Goal: Task Accomplishment & Management: Use online tool/utility

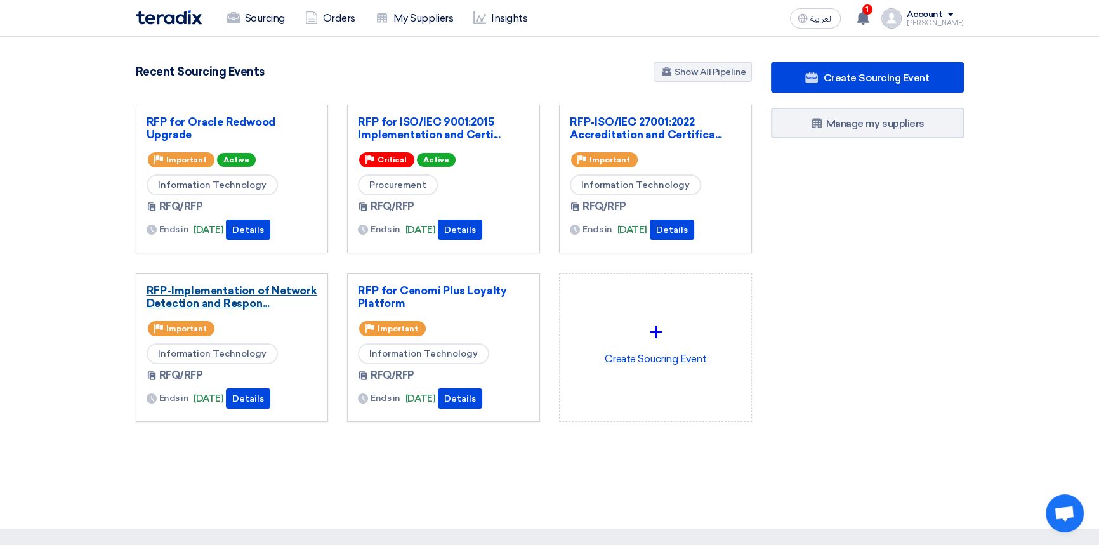
click at [222, 291] on link "RFP-Implementation of Network Detection and Respon..." at bounding box center [232, 296] width 171 height 25
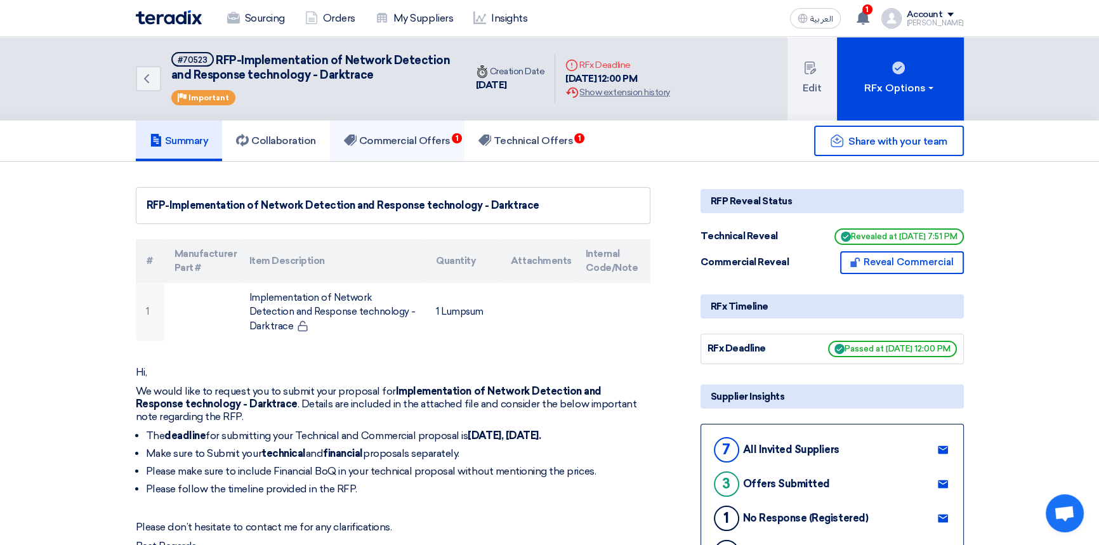
click at [397, 140] on h5 "Commercial Offers 1" at bounding box center [397, 140] width 107 height 13
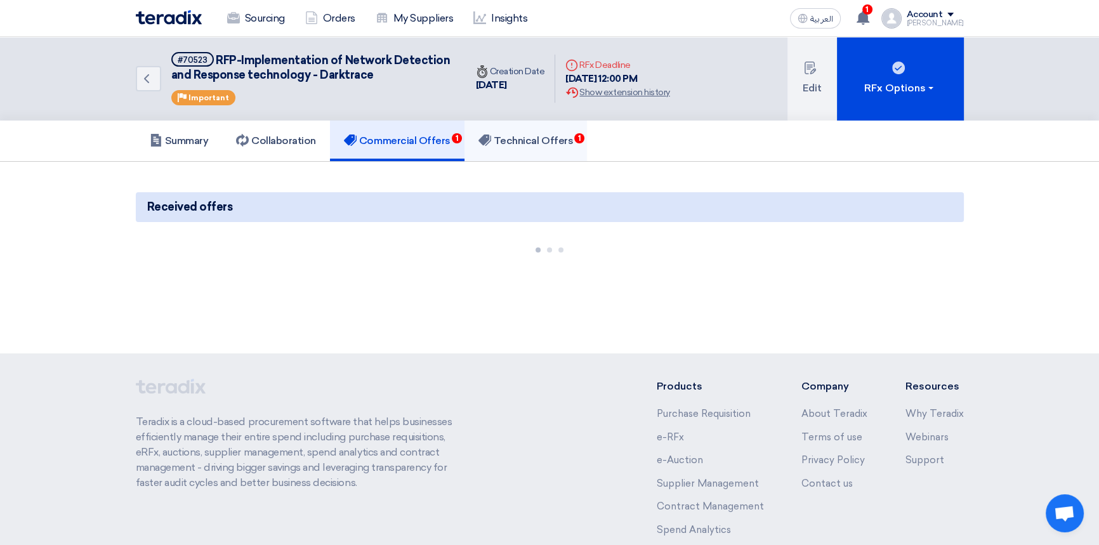
click at [513, 137] on h5 "Technical Offers 1" at bounding box center [525, 140] width 95 height 13
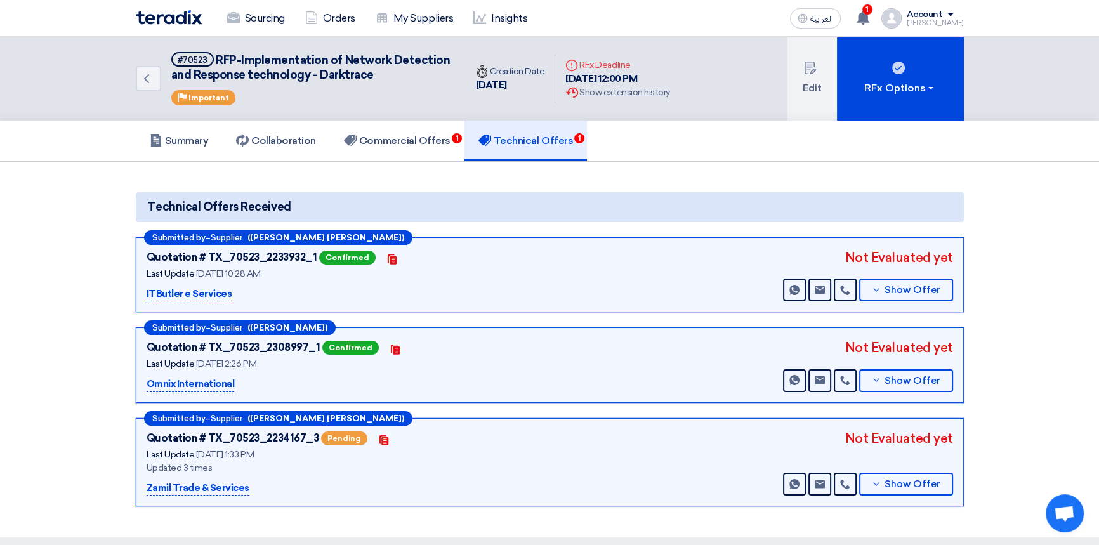
click at [406, 473] on div "Quotation # TX_70523_2234167_3 Pending Contacts Last Update [DATE] 1:33 PM Upda…" at bounding box center [305, 462] width 317 height 67
click at [899, 489] on button "Show Offer" at bounding box center [906, 484] width 94 height 23
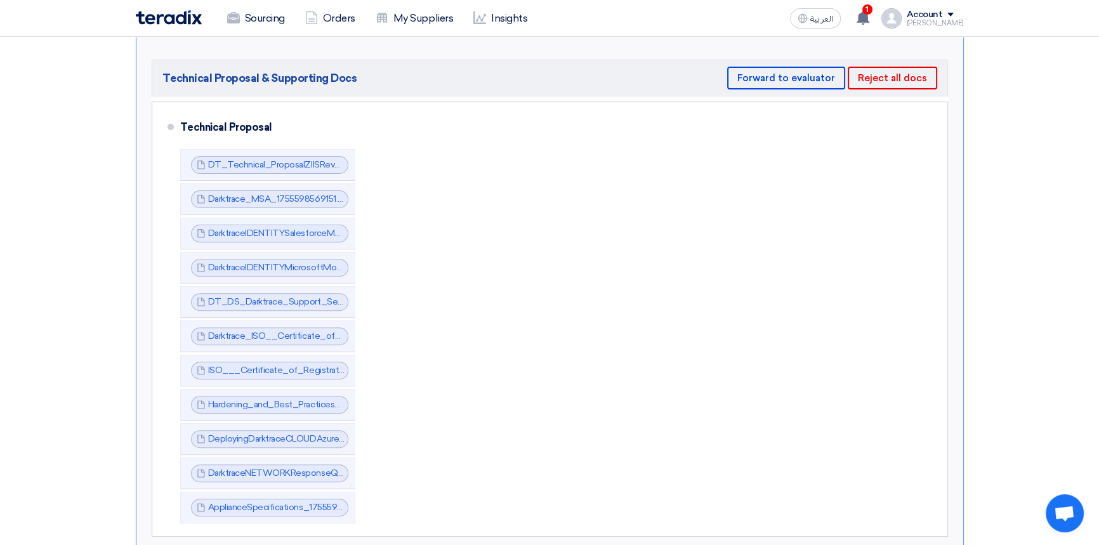
scroll to position [519, 0]
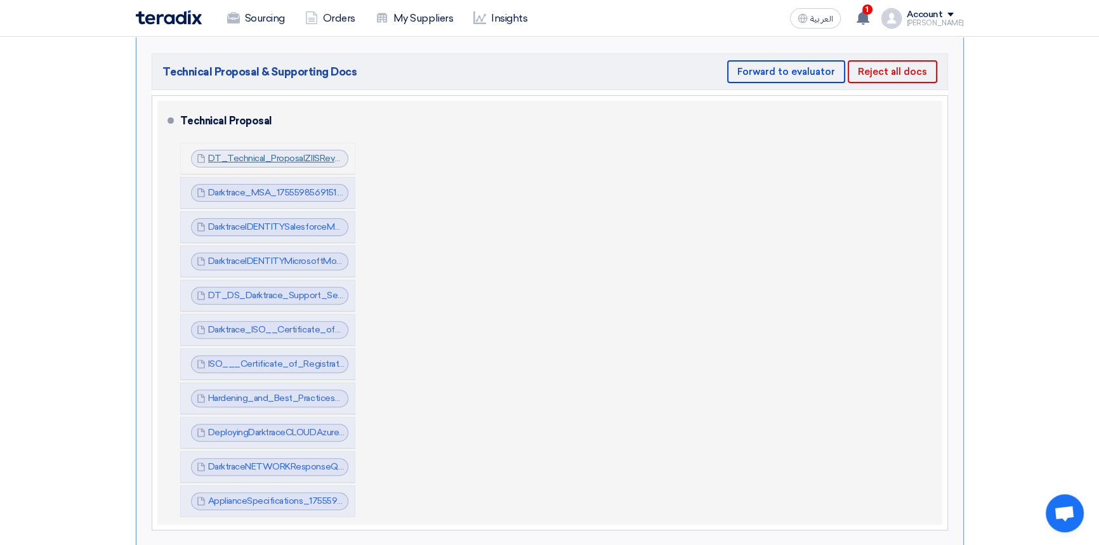
click at [252, 155] on link "DT_Technical_ProposalZIISRev_1755598540929.pdf" at bounding box center [315, 158] width 214 height 11
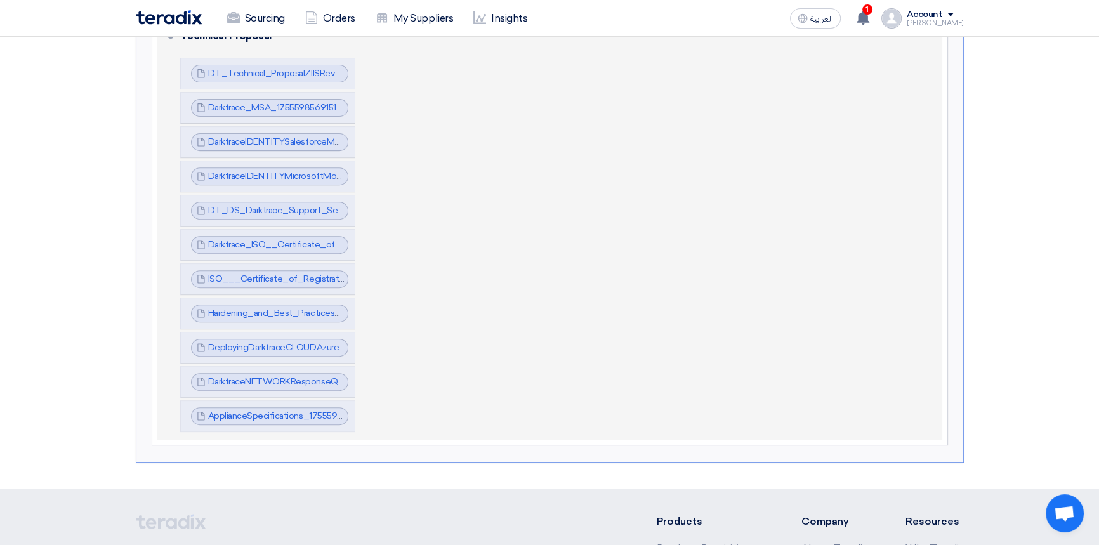
scroll to position [577, 0]
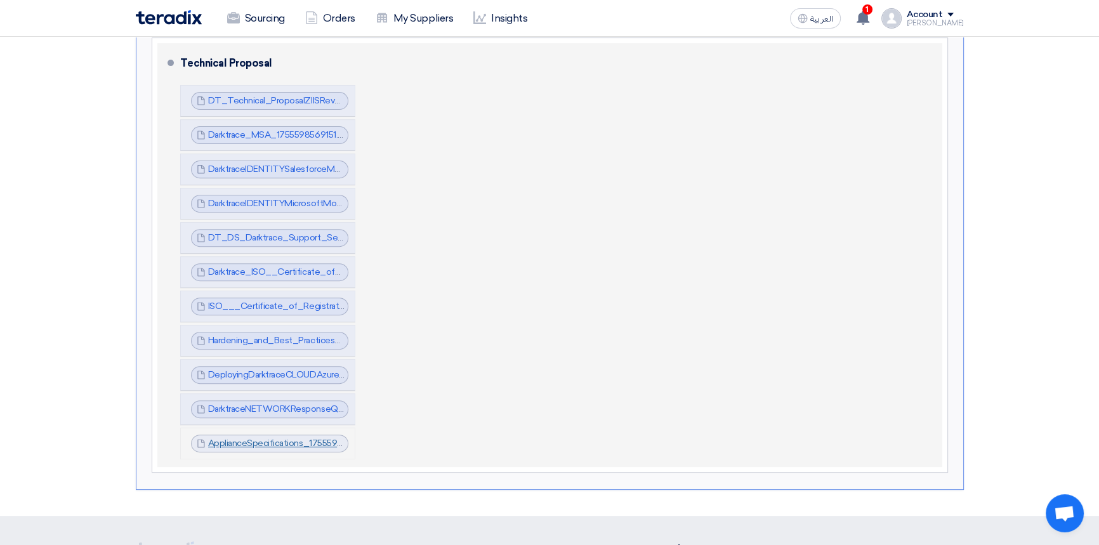
click at [272, 442] on link "ApplianceSpecifications_1755599285087.pdf" at bounding box center [298, 443] width 181 height 11
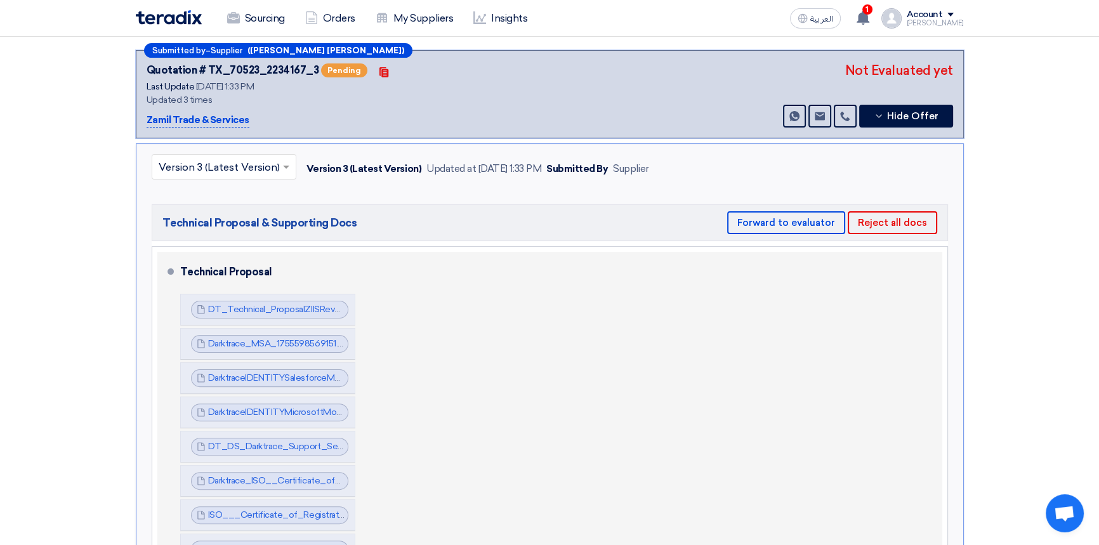
scroll to position [346, 0]
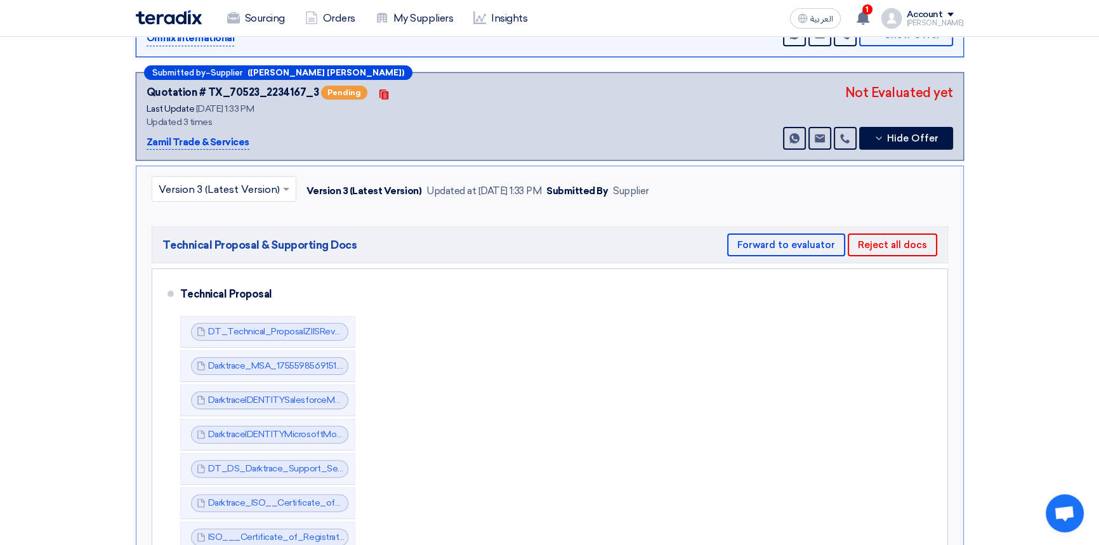
click at [240, 183] on input "text" at bounding box center [218, 190] width 118 height 21
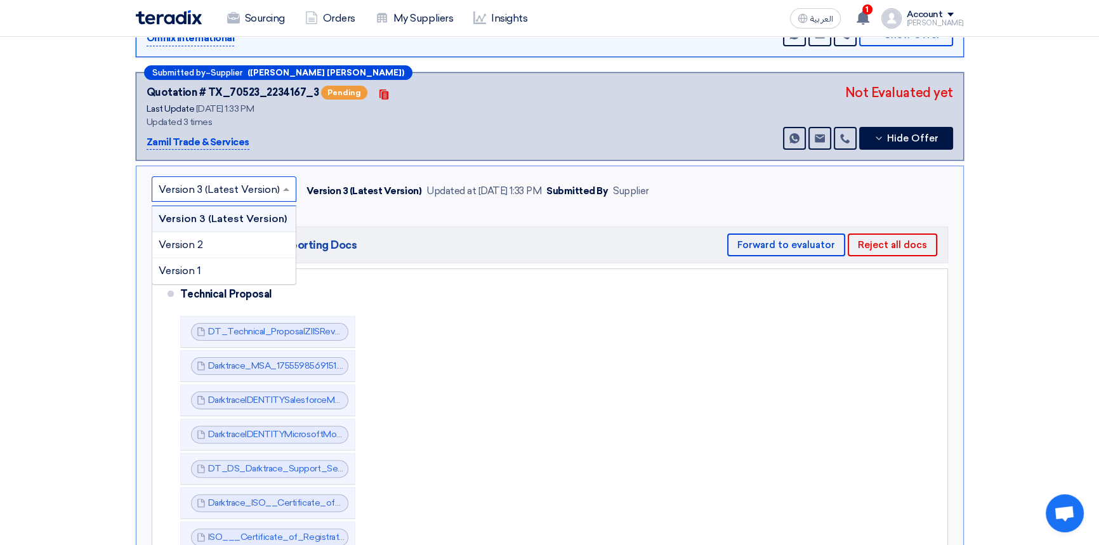
click at [240, 183] on input "text" at bounding box center [218, 190] width 118 height 21
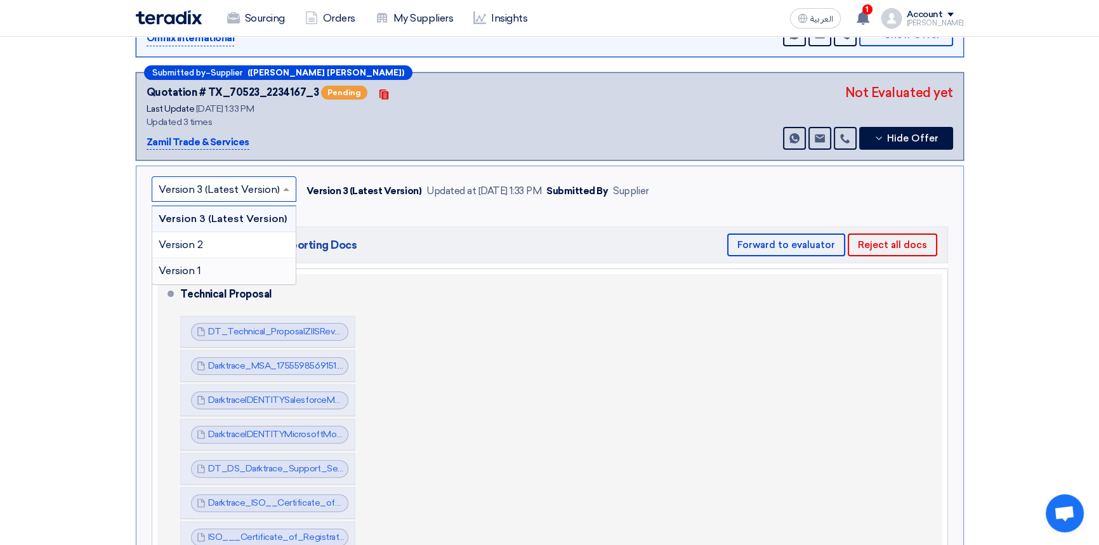
click at [480, 298] on div "Technical Proposal" at bounding box center [553, 294] width 747 height 30
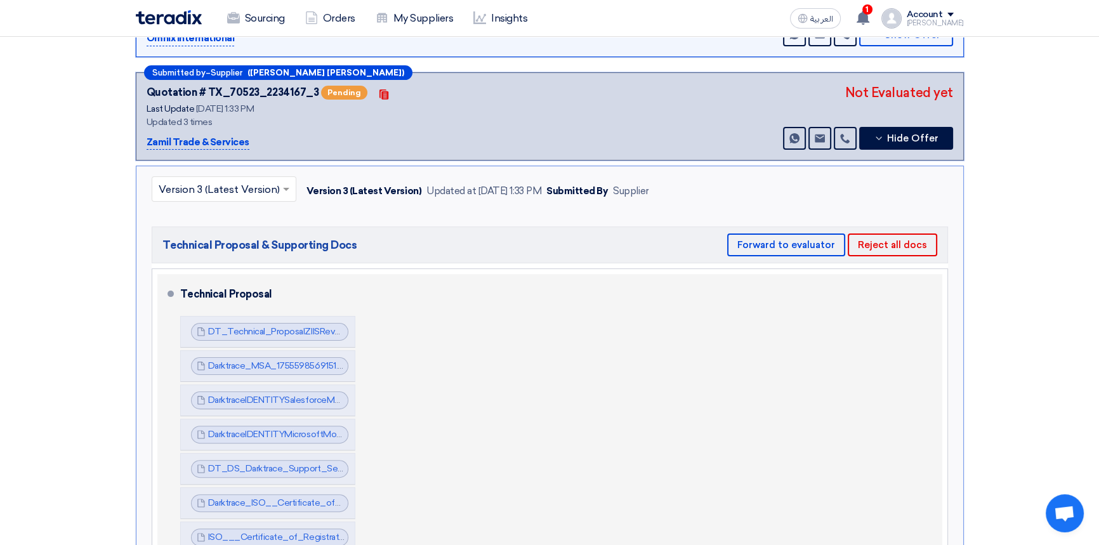
scroll to position [0, 0]
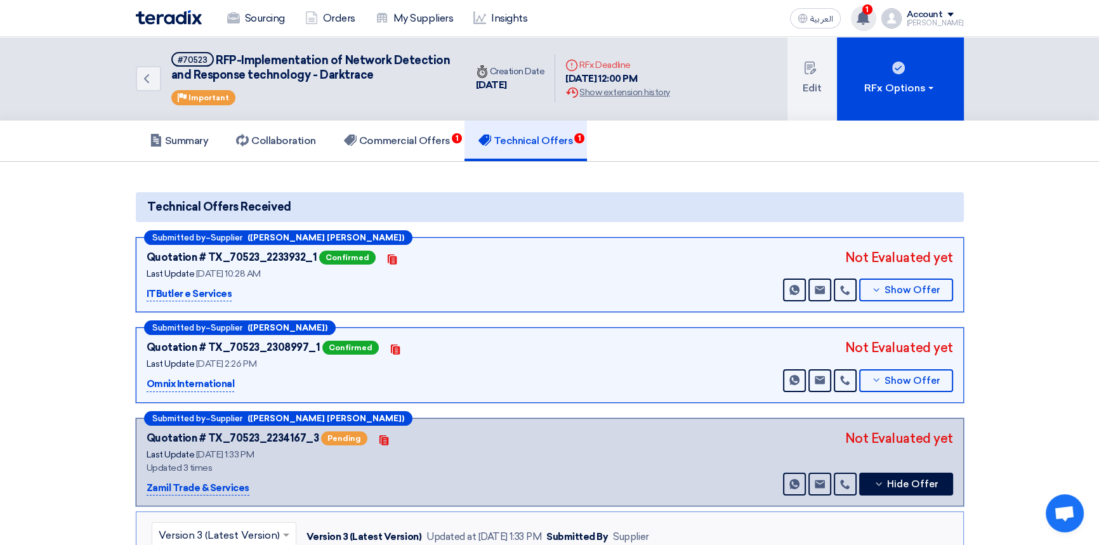
click at [869, 15] on use at bounding box center [862, 18] width 13 height 14
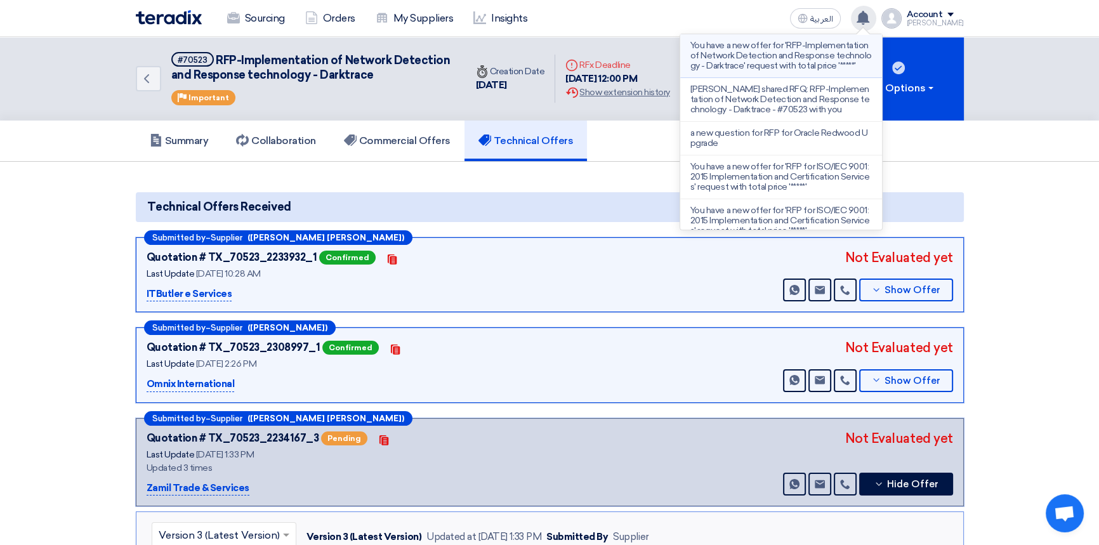
click at [785, 58] on p "You have a new offer for 'RFP-Implementation of Network Detection and Response …" at bounding box center [780, 56] width 181 height 30
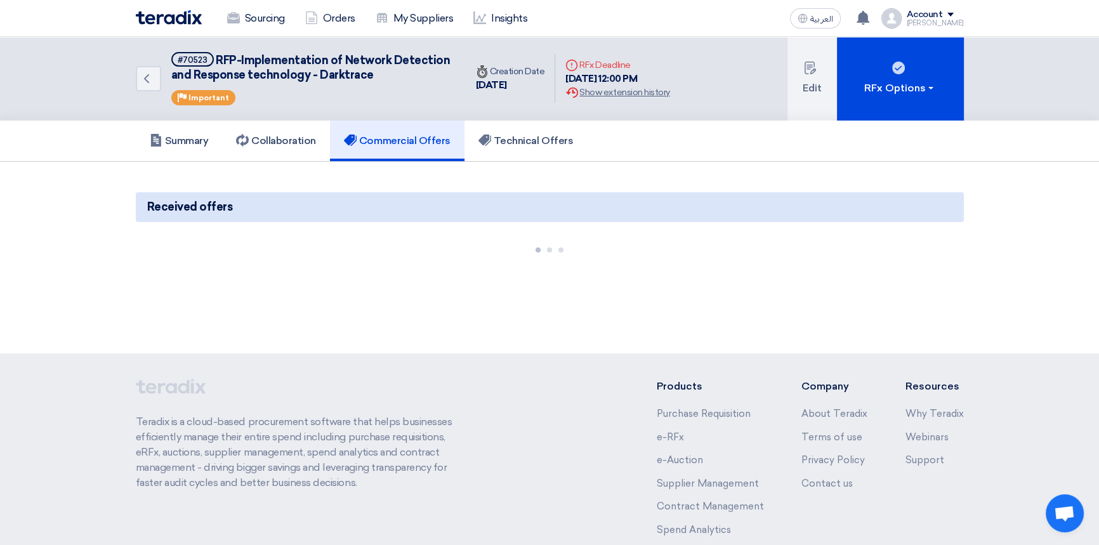
click at [179, 20] on img at bounding box center [169, 17] width 66 height 15
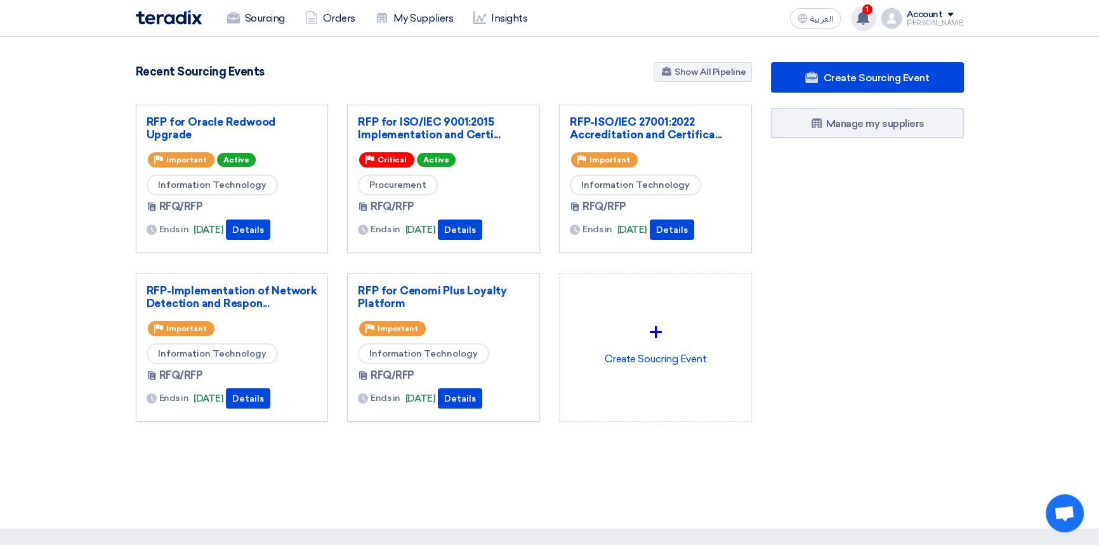
click at [876, 13] on div "1 You have a new offer for 'RFP-Implementation of Network Detection and Respons…" at bounding box center [863, 18] width 25 height 25
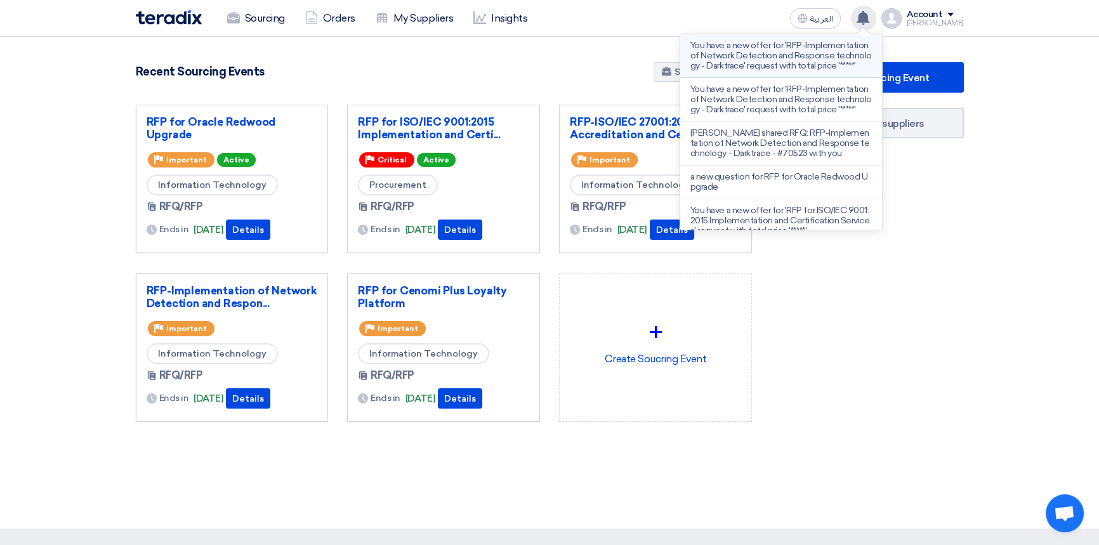
click at [765, 65] on p "You have a new offer for 'RFP-Implementation of Network Detection and Response …" at bounding box center [780, 56] width 181 height 30
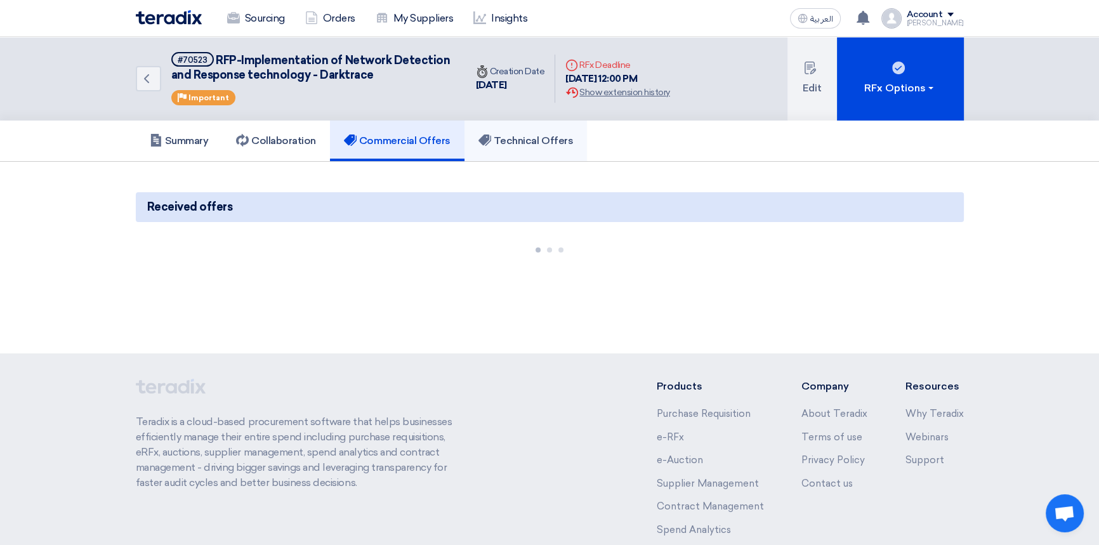
click at [512, 137] on h5 "Technical Offers" at bounding box center [525, 140] width 95 height 13
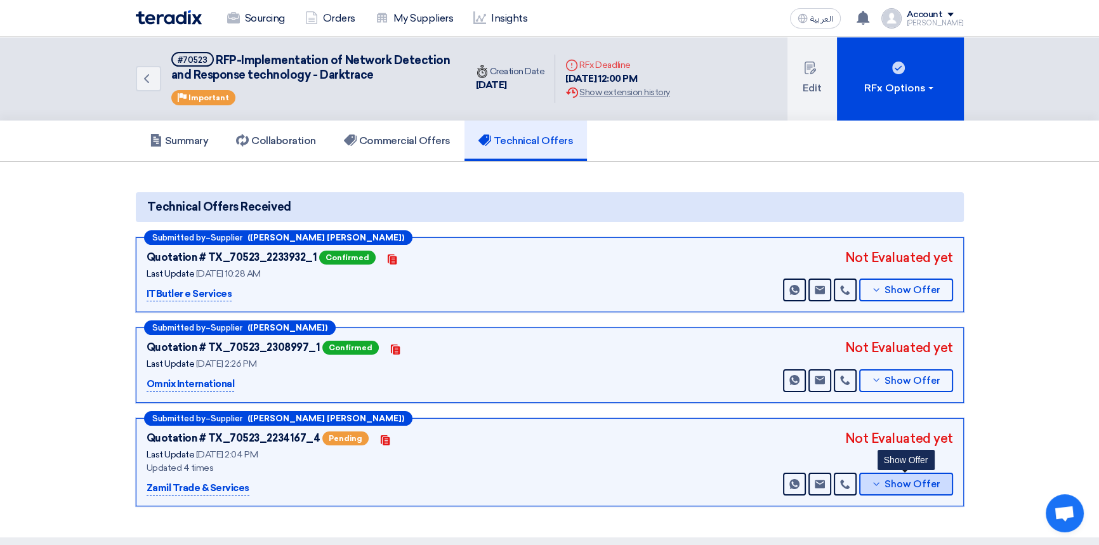
click at [891, 483] on span "Show Offer" at bounding box center [912, 485] width 56 height 10
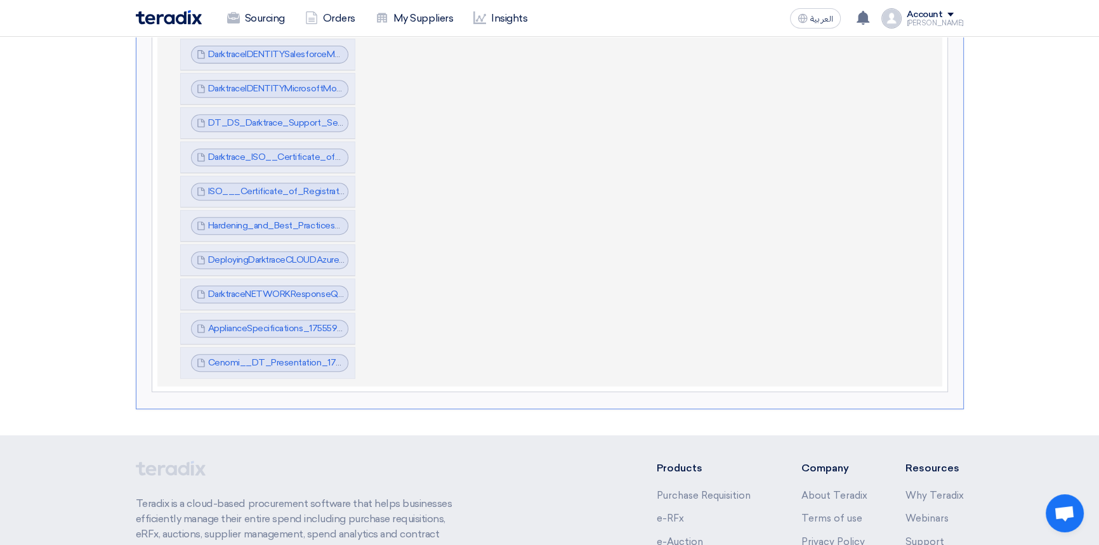
scroll to position [634, 0]
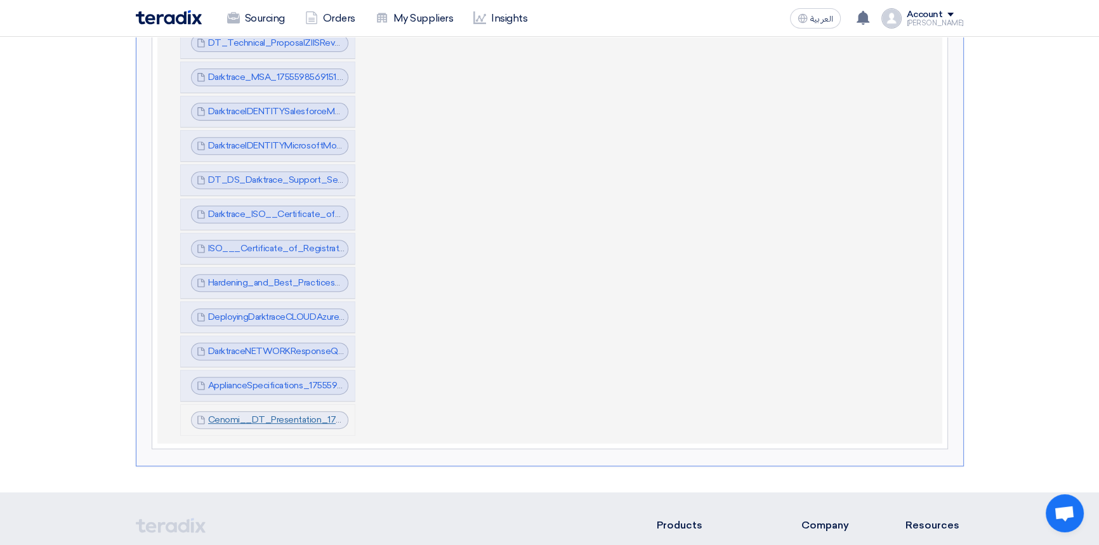
click at [273, 414] on link "Cenomi__DT_Presentation_1755601373551.pdf" at bounding box center [305, 419] width 194 height 11
click at [255, 416] on link "Cenomi__DT_Presentation_1755601373551.pdf" at bounding box center [305, 419] width 194 height 11
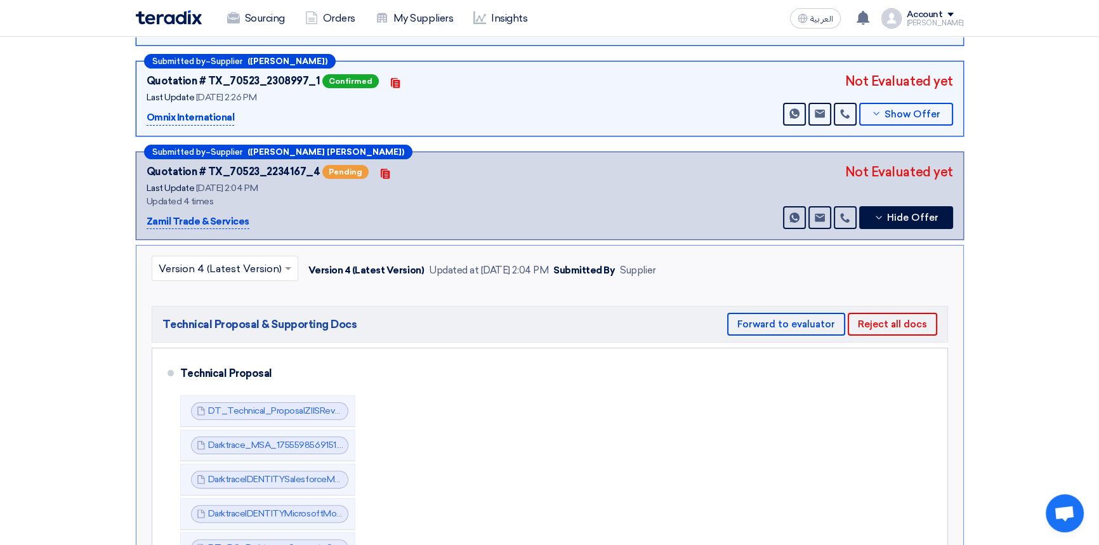
scroll to position [461, 0]
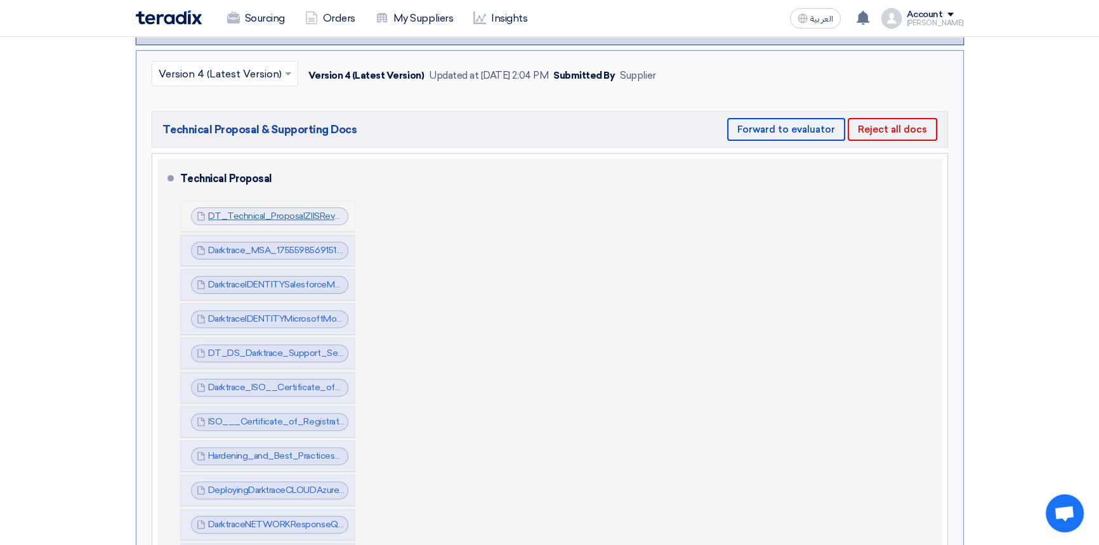
click at [291, 213] on link "DT_Technical_ProposalZIISRev_1755598540929.pdf" at bounding box center [315, 216] width 214 height 11
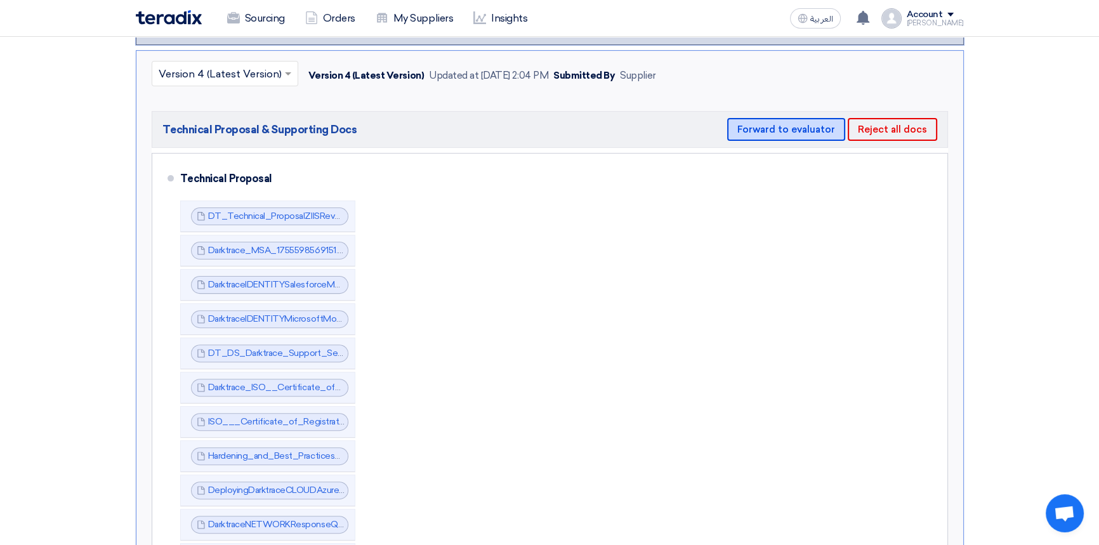
click at [782, 127] on button "Forward to evaluator" at bounding box center [786, 129] width 118 height 23
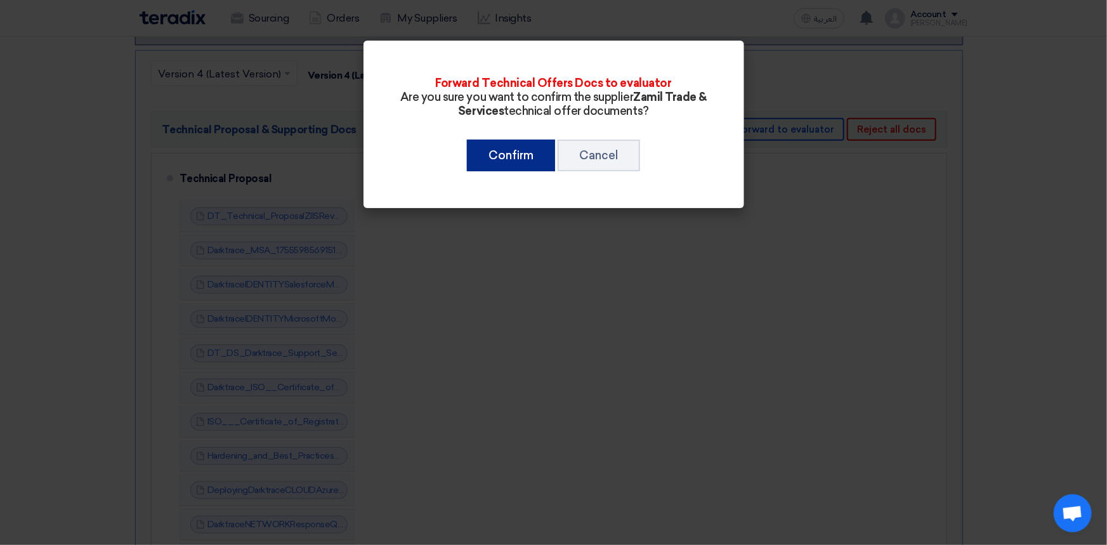
click at [504, 152] on button "Confirm" at bounding box center [511, 156] width 88 height 32
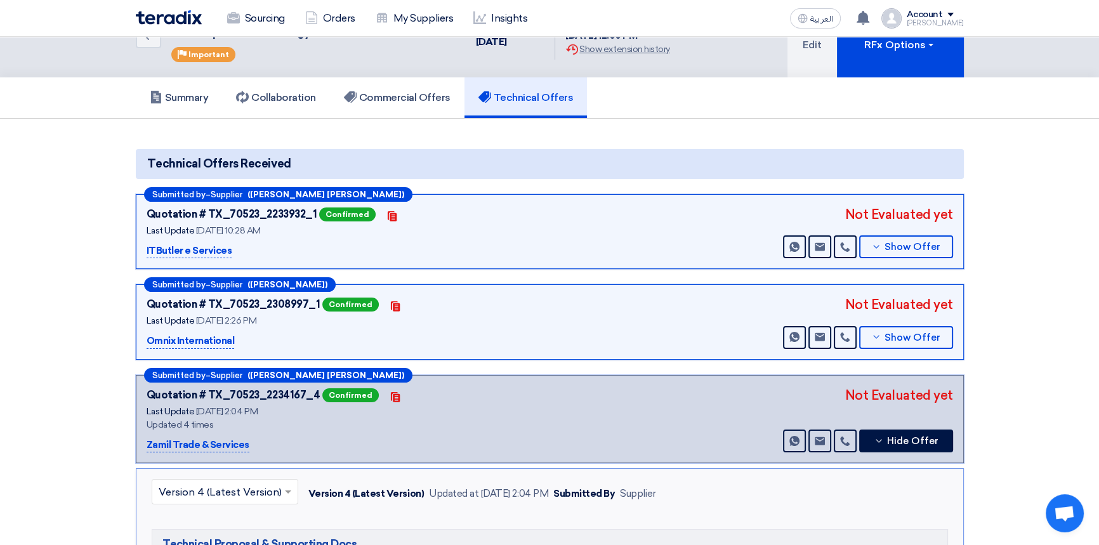
scroll to position [57, 0]
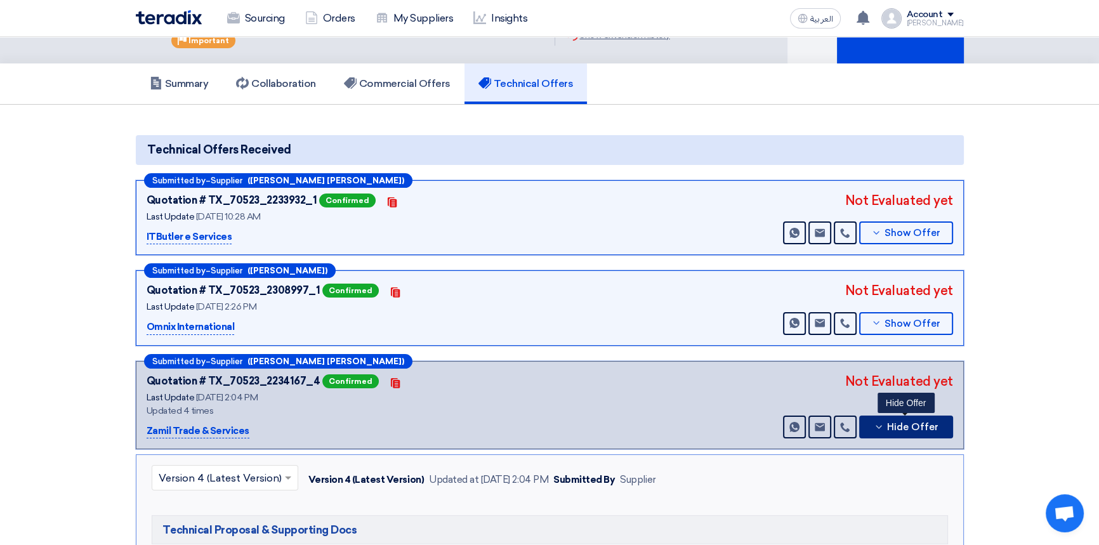
click at [929, 431] on button "Hide Offer" at bounding box center [906, 427] width 94 height 23
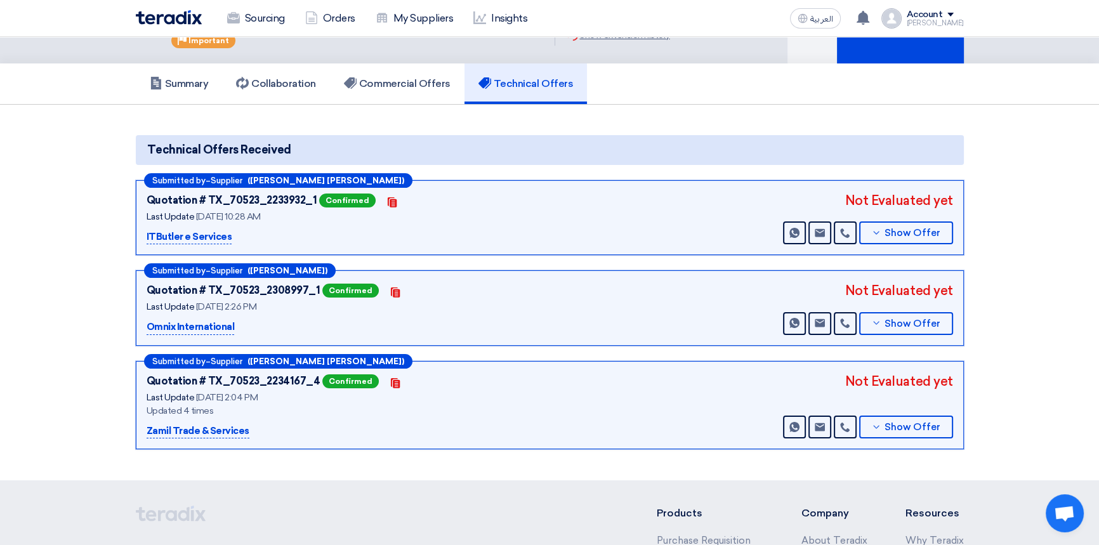
click at [738, 121] on section "Technical Offers Received Submitted by – Supplier ([PERSON_NAME] [PERSON_NAME])…" at bounding box center [549, 293] width 1099 height 376
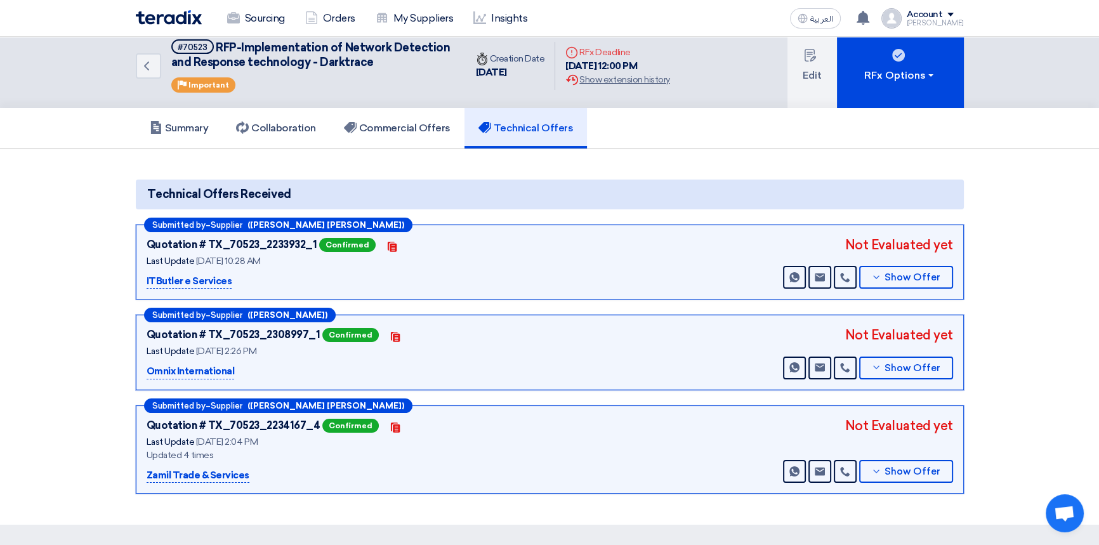
scroll to position [0, 0]
